Goal: Transaction & Acquisition: Subscribe to service/newsletter

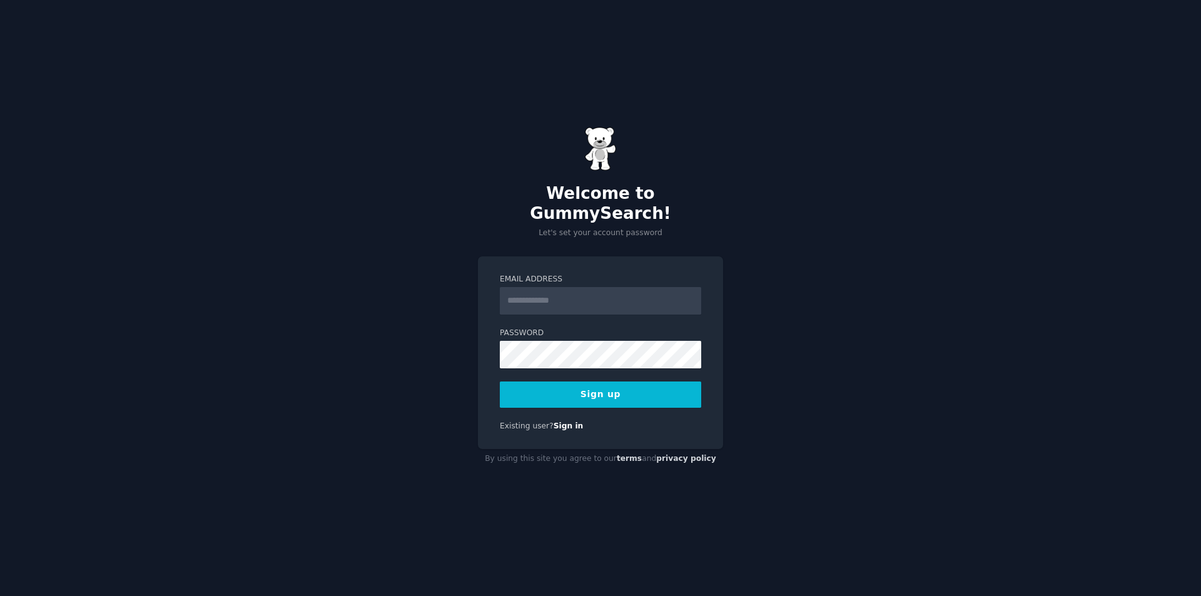
click at [607, 287] on input "Email Address" at bounding box center [600, 301] width 201 height 28
click at [743, 221] on div "Welcome to GummySearch! Let's set your account password Email Address Password …" at bounding box center [600, 298] width 1201 height 596
click at [596, 287] on input "Email Address" at bounding box center [600, 301] width 201 height 28
type input "**********"
click at [528, 388] on button "Sign up" at bounding box center [600, 394] width 201 height 26
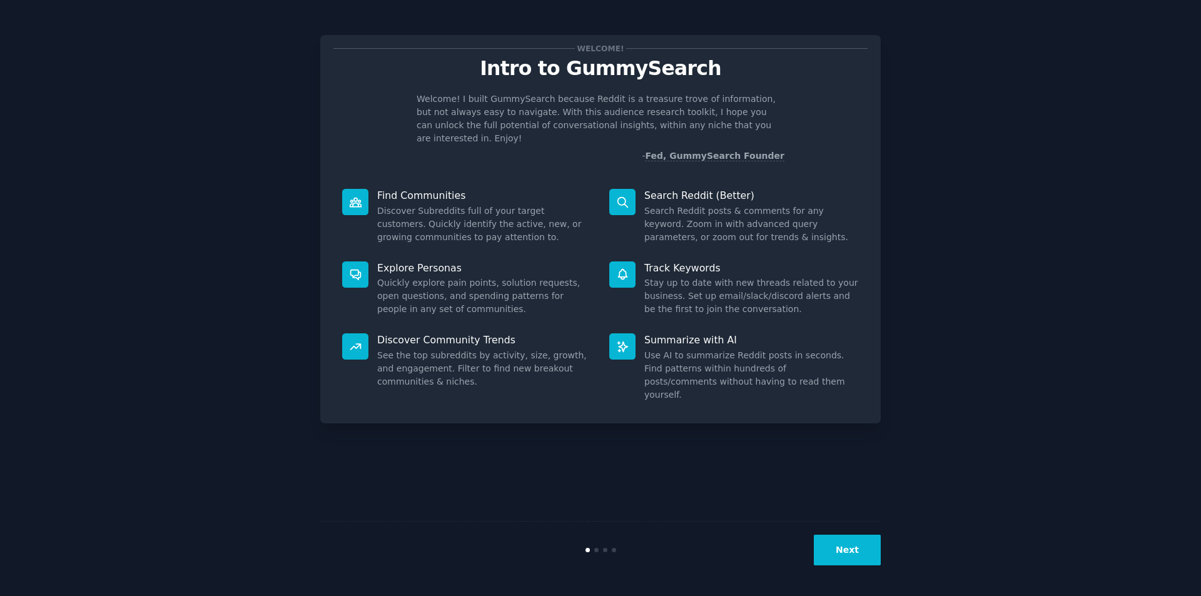
click at [845, 544] on button "Next" at bounding box center [847, 550] width 67 height 31
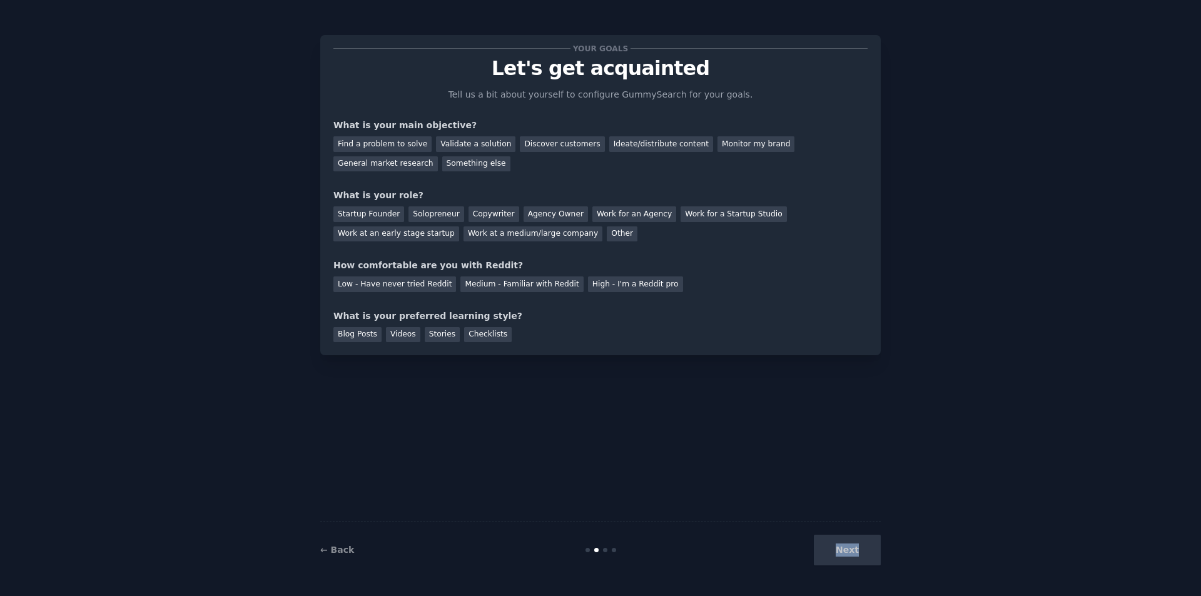
click at [845, 544] on div "Next" at bounding box center [786, 550] width 187 height 31
click at [585, 480] on div "Your goals Let's get acquainted Tell us a bit about yourself to configure Gummy…" at bounding box center [600, 298] width 560 height 561
click at [665, 141] on div "Ideate/distribute content" at bounding box center [661, 144] width 104 height 16
click at [607, 235] on div "Other" at bounding box center [622, 234] width 31 height 16
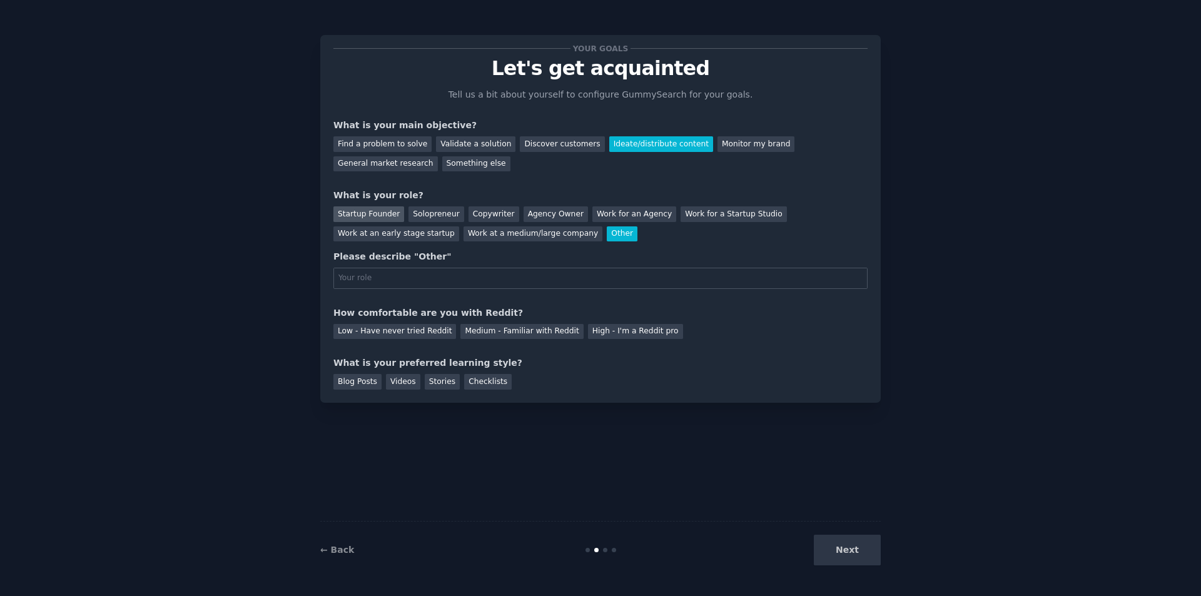
click at [373, 210] on div "Startup Founder" at bounding box center [368, 214] width 71 height 16
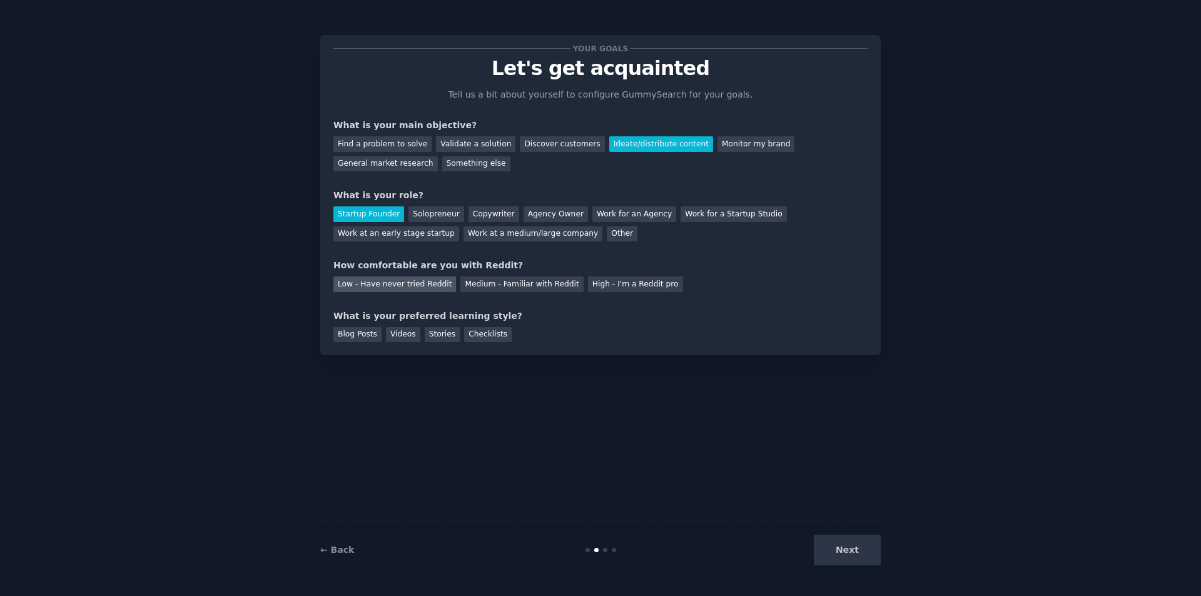
click at [418, 285] on div "Low - Have never tried Reddit" at bounding box center [394, 284] width 123 height 16
click at [439, 331] on div "Stories" at bounding box center [442, 335] width 35 height 16
click at [853, 541] on button "Next" at bounding box center [847, 550] width 67 height 31
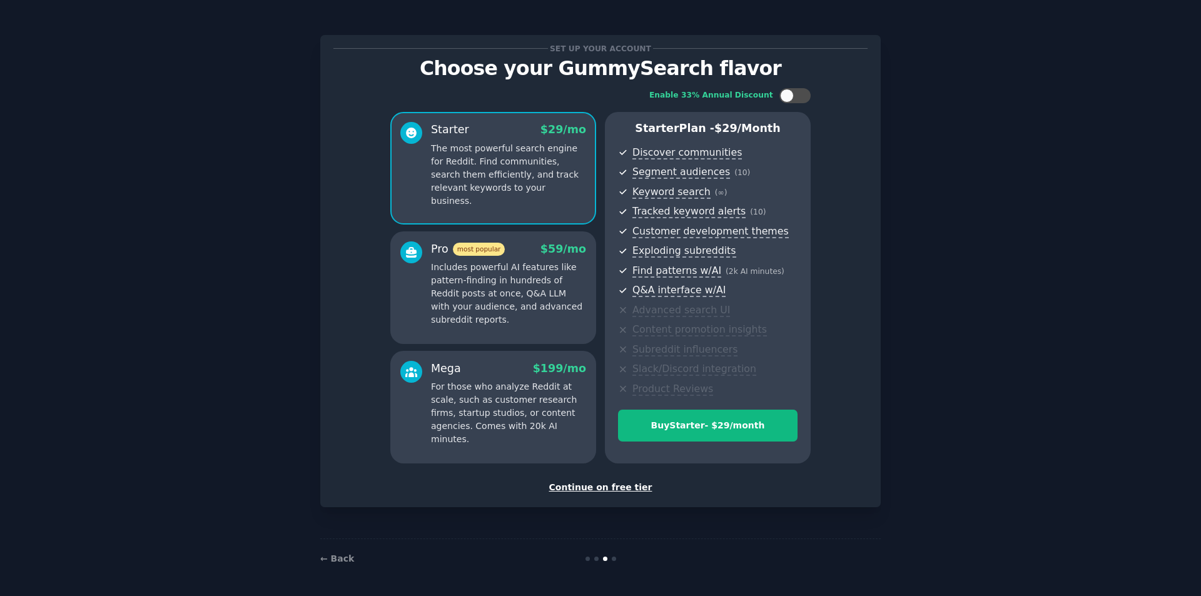
click at [537, 305] on p "Includes powerful AI features like pattern-finding in hundreds of Reddit posts …" at bounding box center [508, 294] width 155 height 66
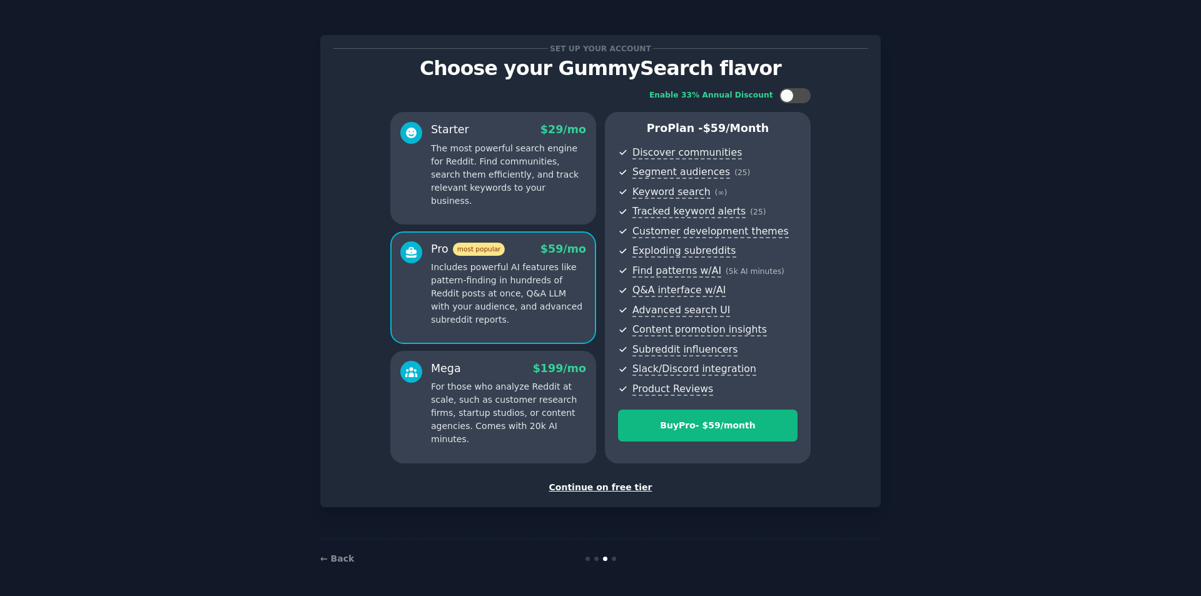
click at [517, 388] on p "For those who analyze Reddit at scale, such as customer research firms, startup…" at bounding box center [508, 413] width 155 height 66
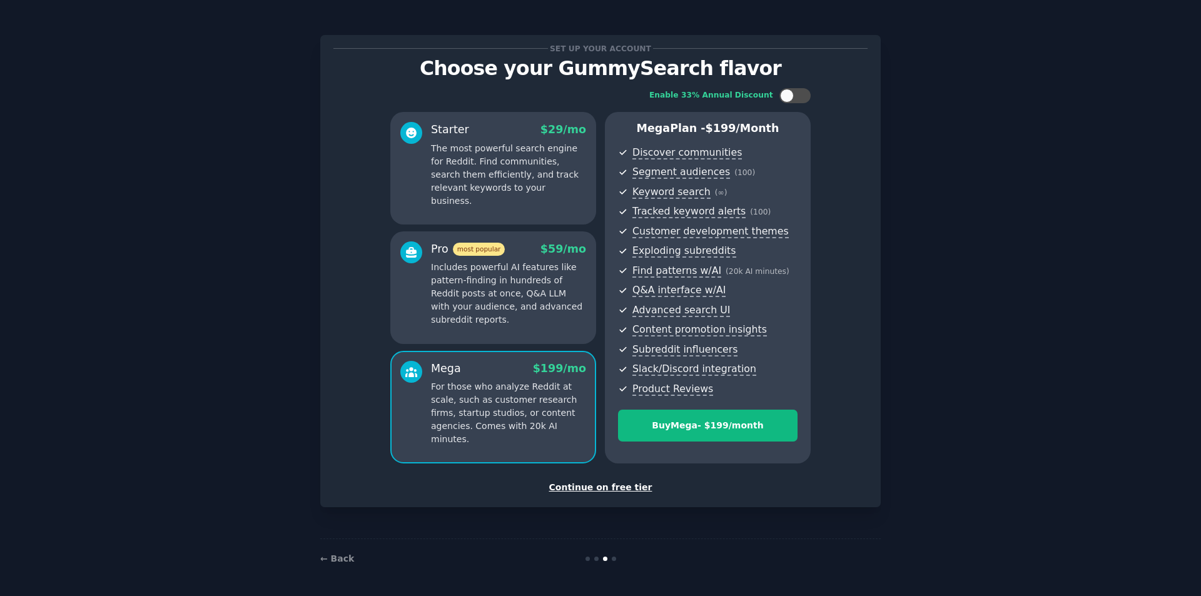
click at [510, 170] on p "The most powerful search engine for Reddit. Find communities, search them effic…" at bounding box center [508, 175] width 155 height 66
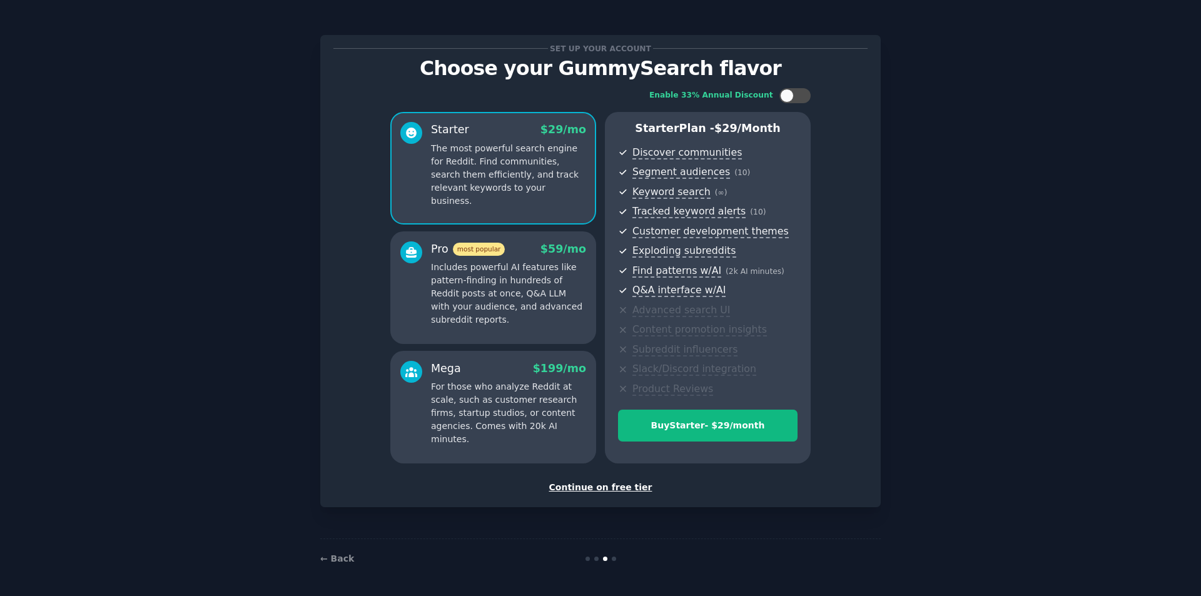
click at [617, 492] on div "Continue on free tier" at bounding box center [600, 487] width 534 height 13
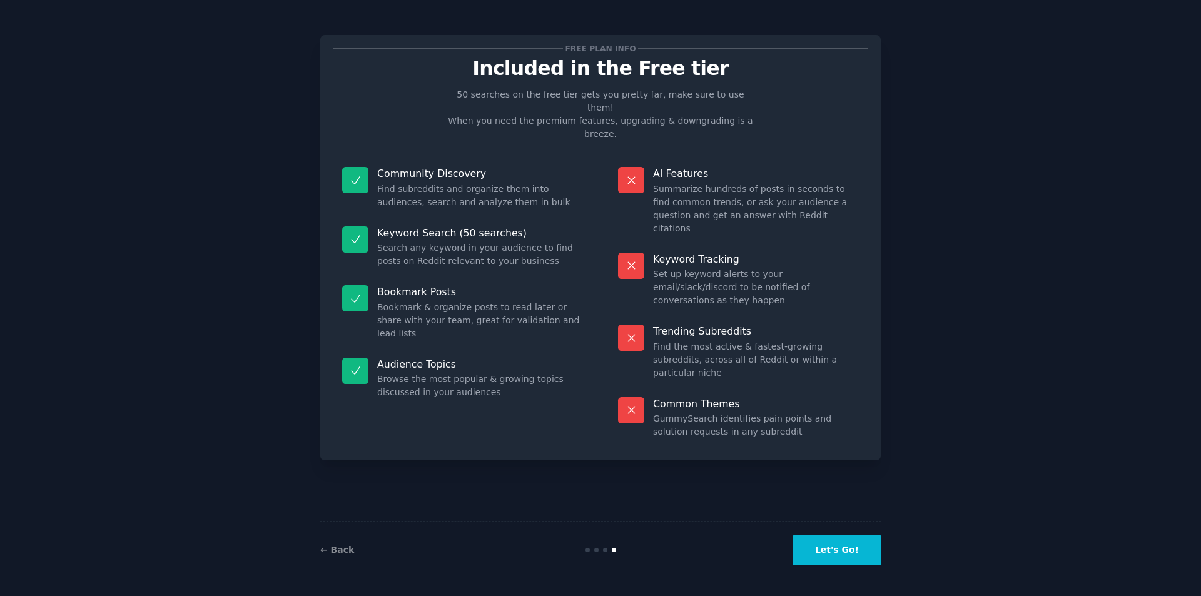
click at [827, 545] on button "Let's Go!" at bounding box center [837, 550] width 88 height 31
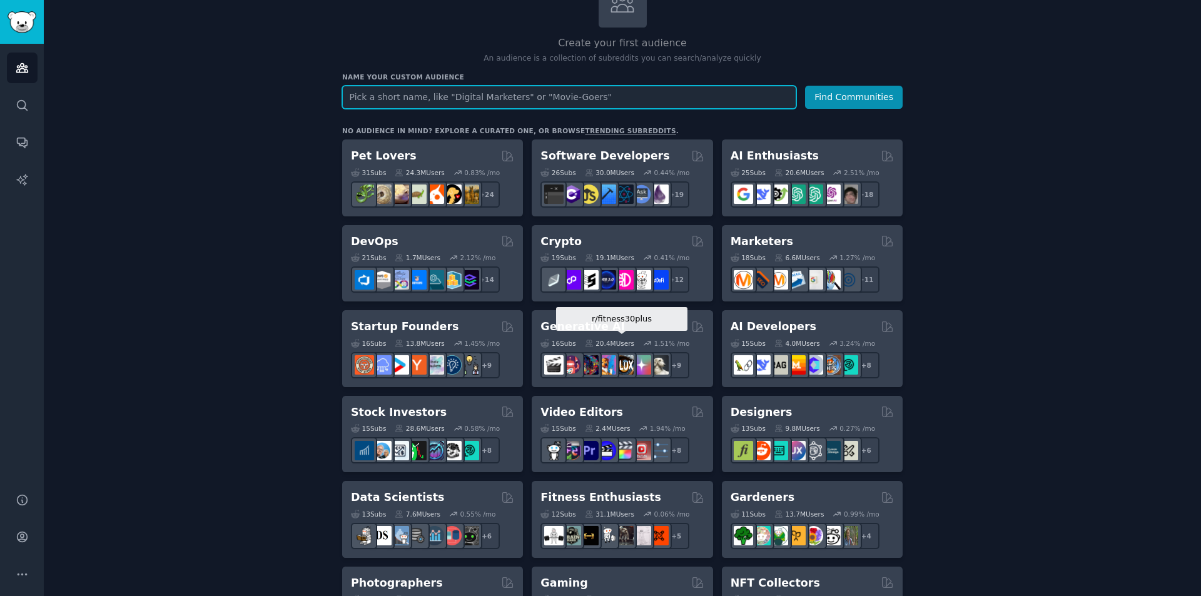
scroll to position [96, 0]
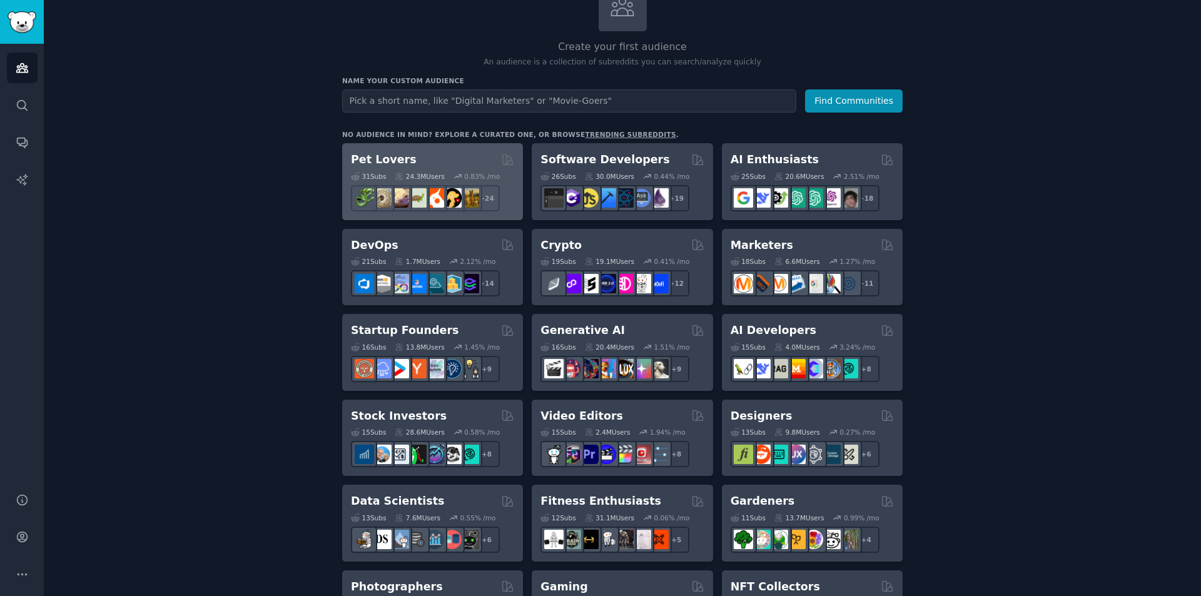
click at [451, 147] on div "Pet Lovers Curated by GummySearch 31 Sub s 24.3M Users 0.83 % /mo + 24" at bounding box center [432, 181] width 181 height 77
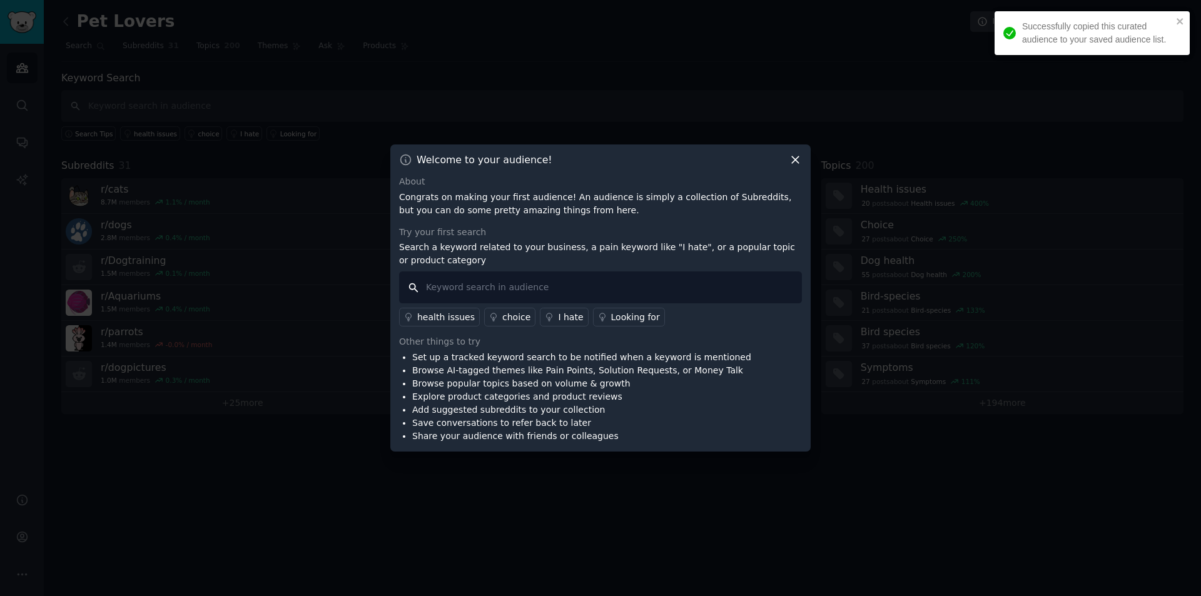
click at [542, 292] on input "text" at bounding box center [600, 287] width 403 height 32
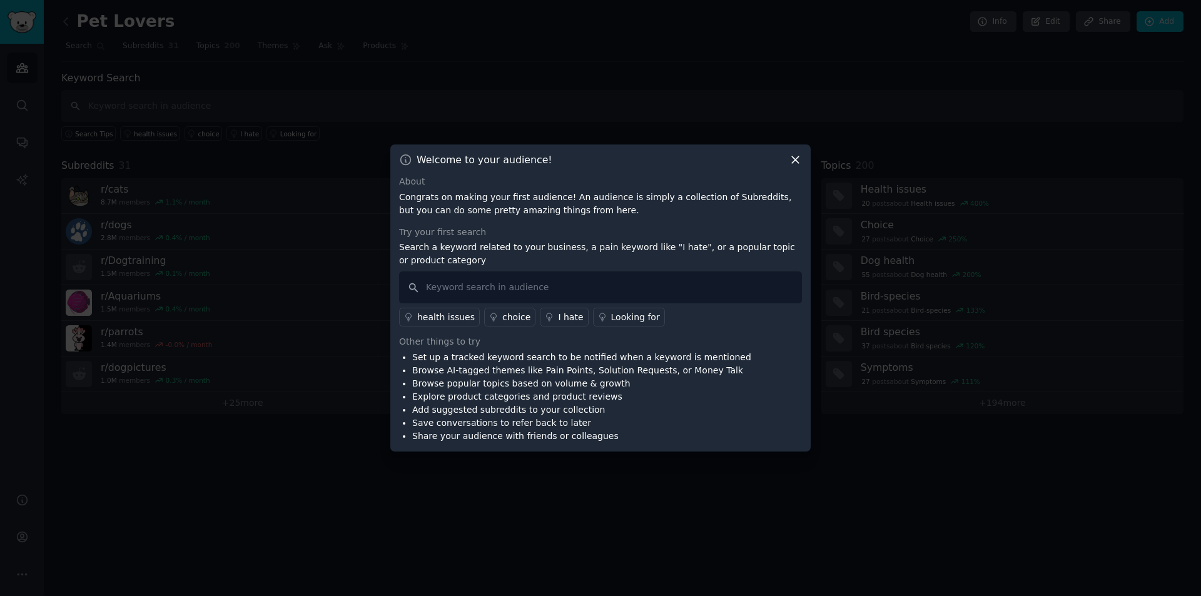
drag, startPoint x: 674, startPoint y: 243, endPoint x: 578, endPoint y: 229, distance: 96.7
click at [578, 229] on div "Try your first search" at bounding box center [600, 232] width 403 height 13
